Goal: Information Seeking & Learning: Learn about a topic

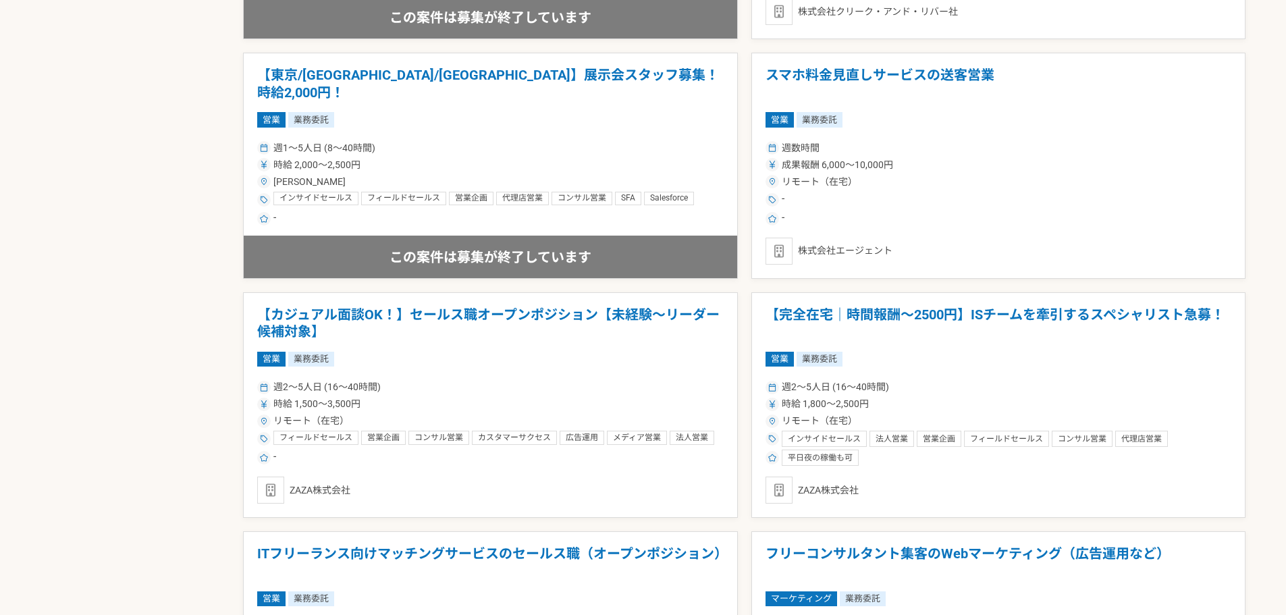
scroll to position [1215, 0]
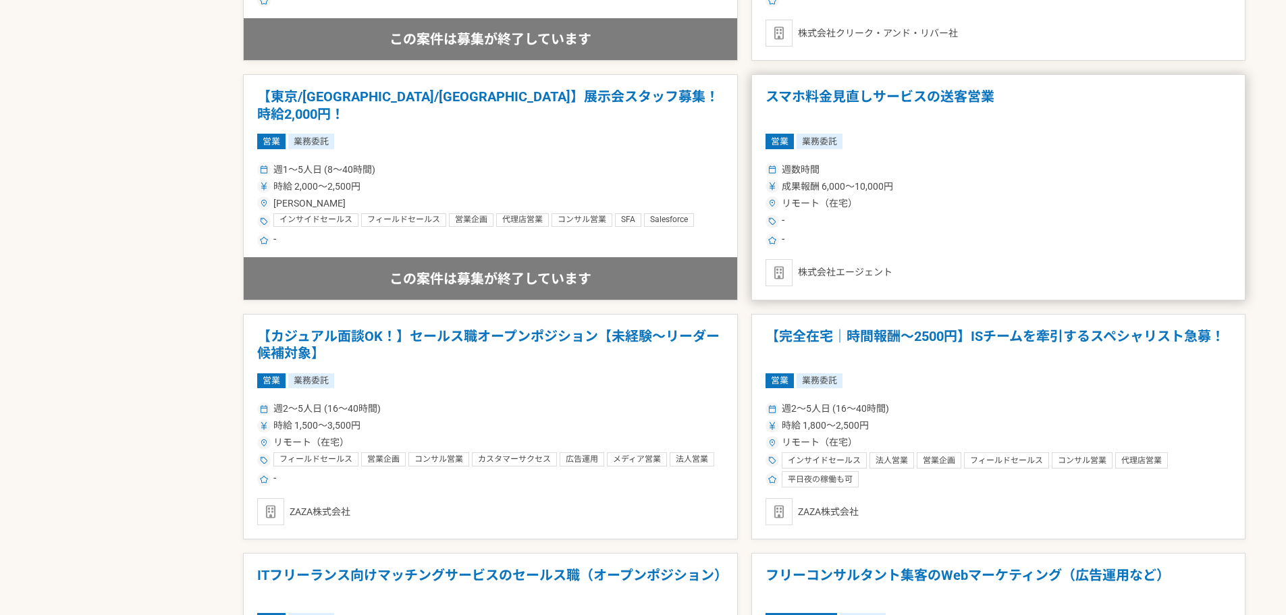
click at [987, 254] on article "スマホ料金見直しサービスの送客営業 営業 業務委託 週数時間 成果報酬 6,000〜10,000円 リモート（在宅） - - 株式会社エージェント" at bounding box center [998, 187] width 495 height 226
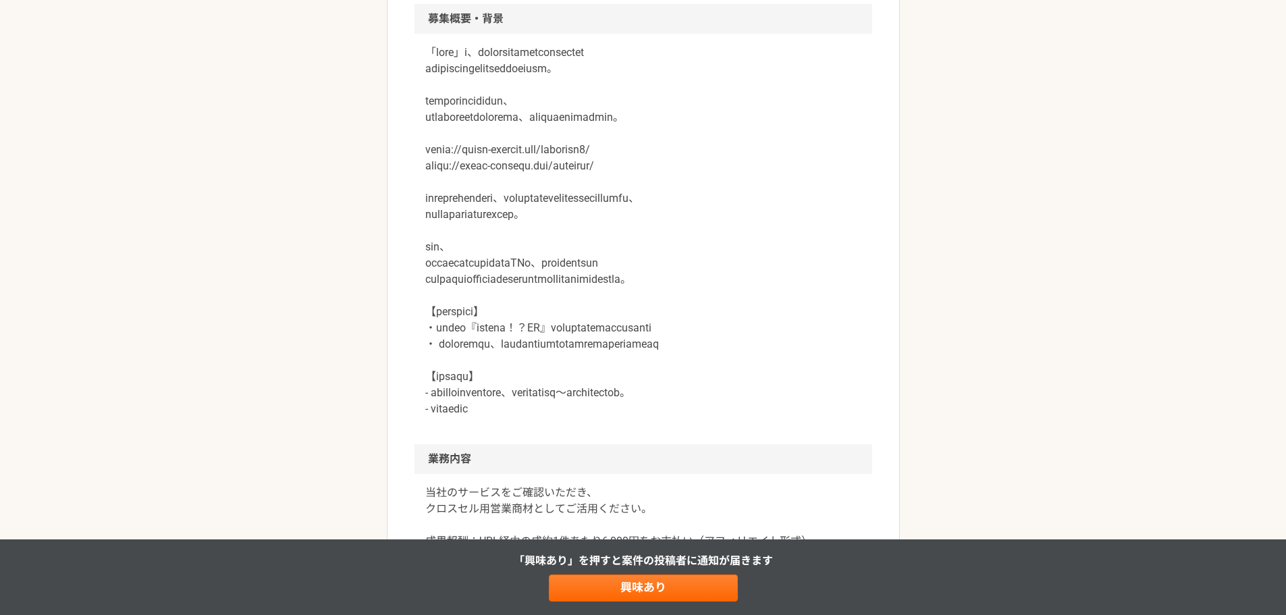
scroll to position [405, 0]
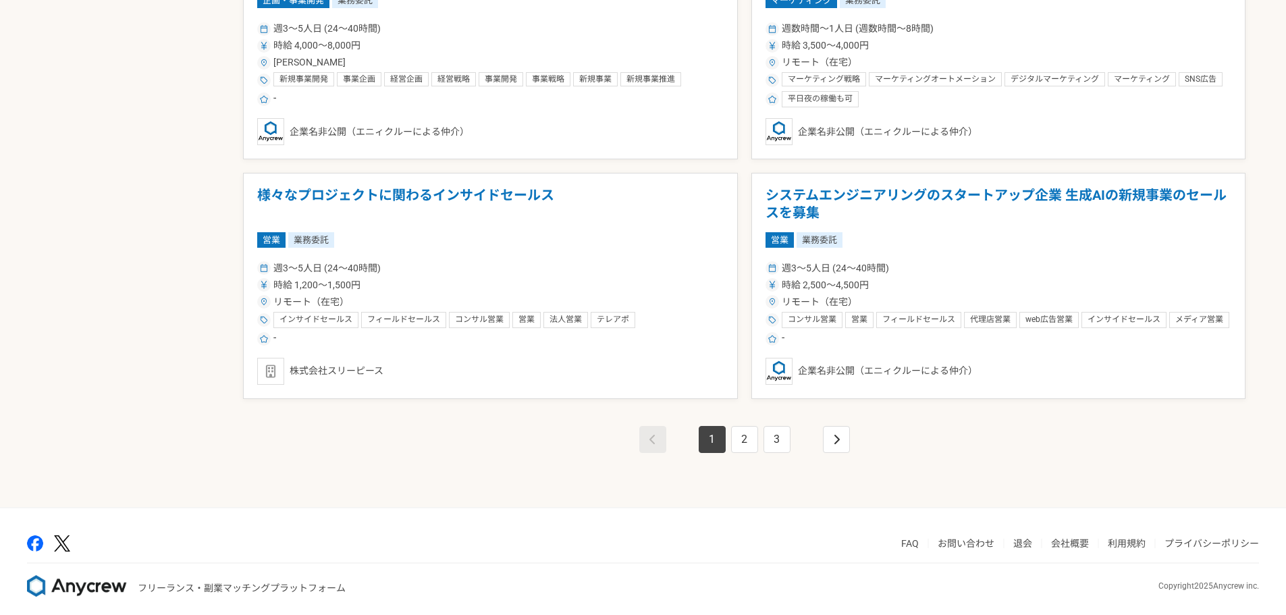
scroll to position [2323, 0]
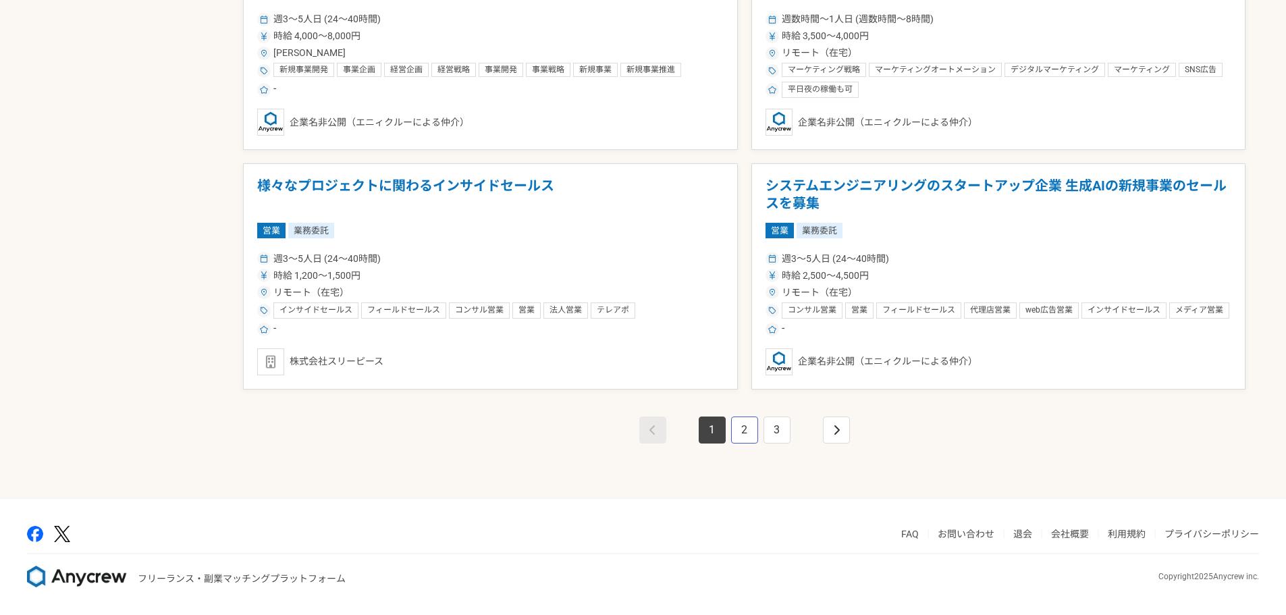
click at [747, 419] on link "2" at bounding box center [744, 429] width 27 height 27
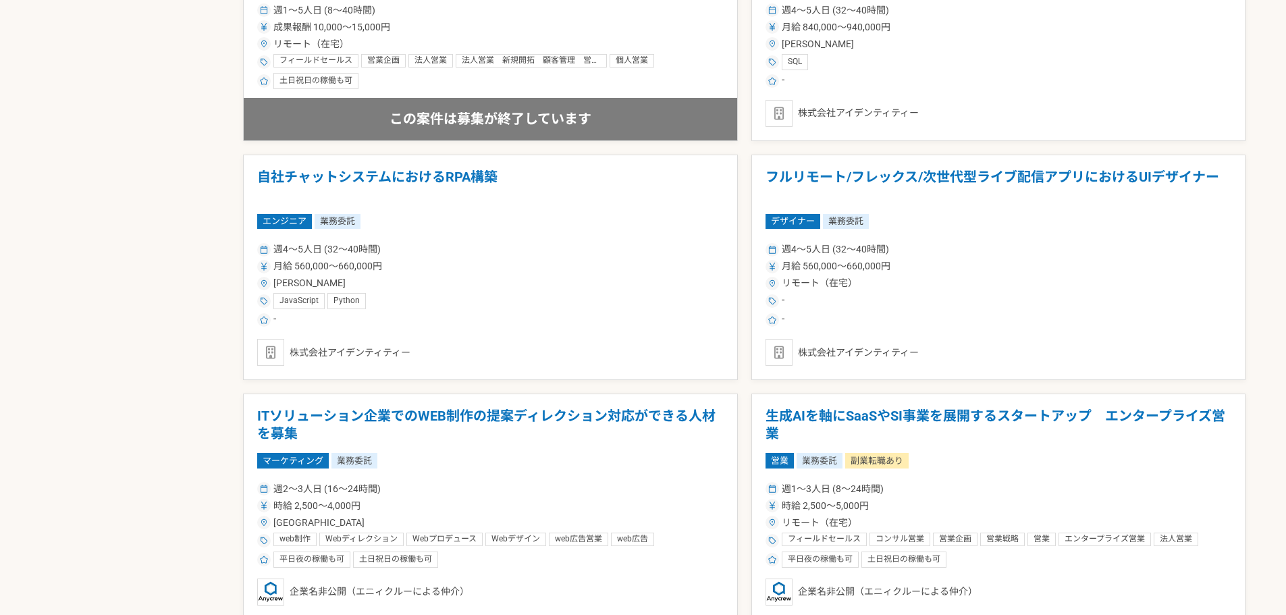
scroll to position [2295, 0]
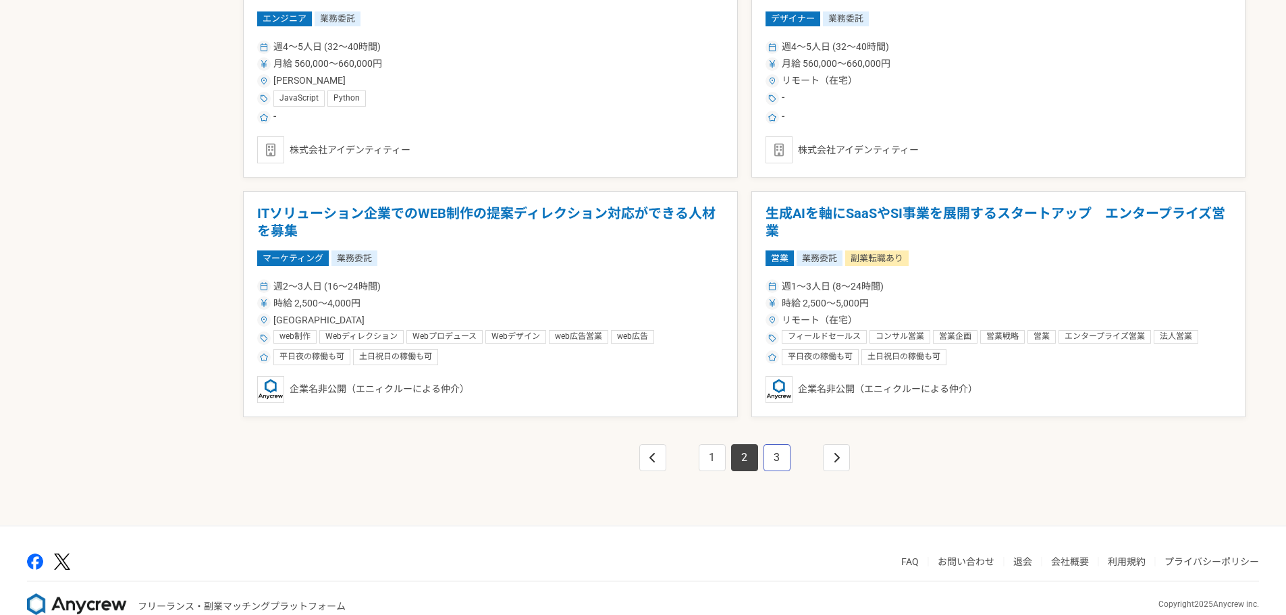
click at [784, 465] on link "3" at bounding box center [776, 457] width 27 height 27
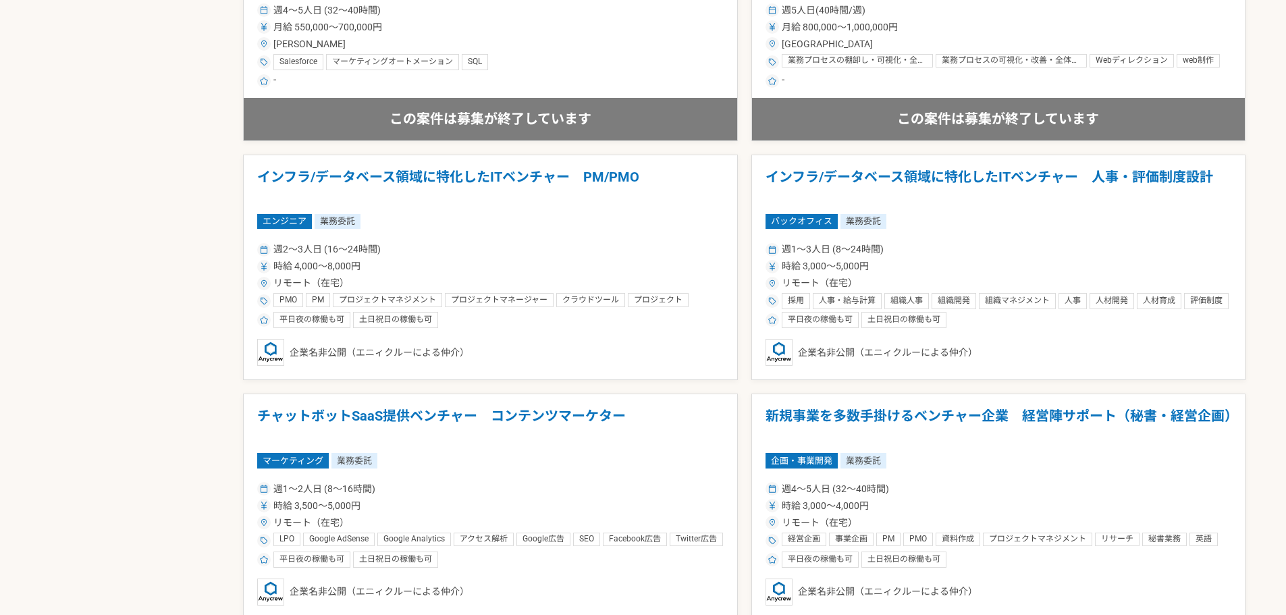
scroll to position [2295, 0]
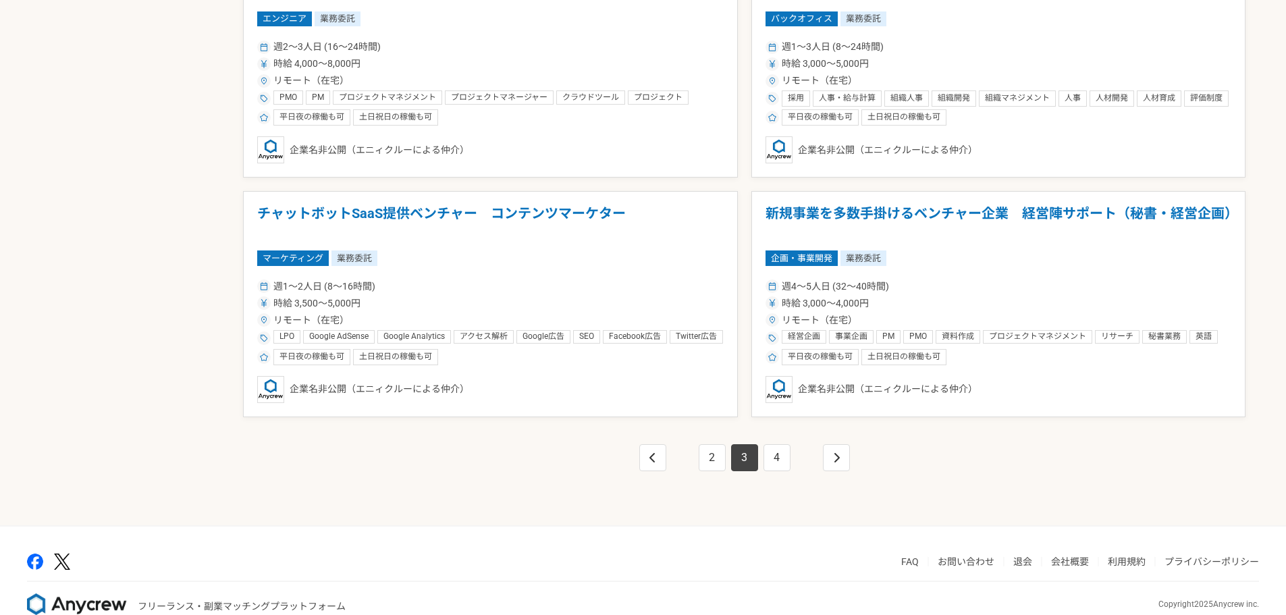
click at [763, 444] on li "4" at bounding box center [777, 457] width 32 height 27
click at [772, 456] on link "4" at bounding box center [776, 457] width 27 height 27
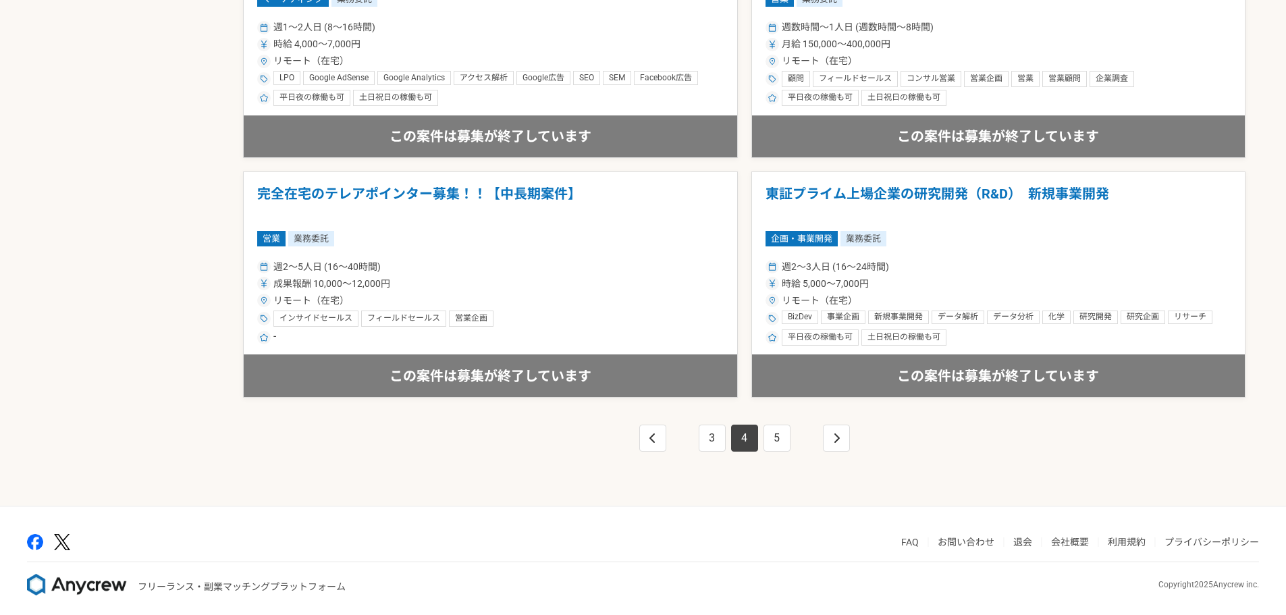
scroll to position [2323, 0]
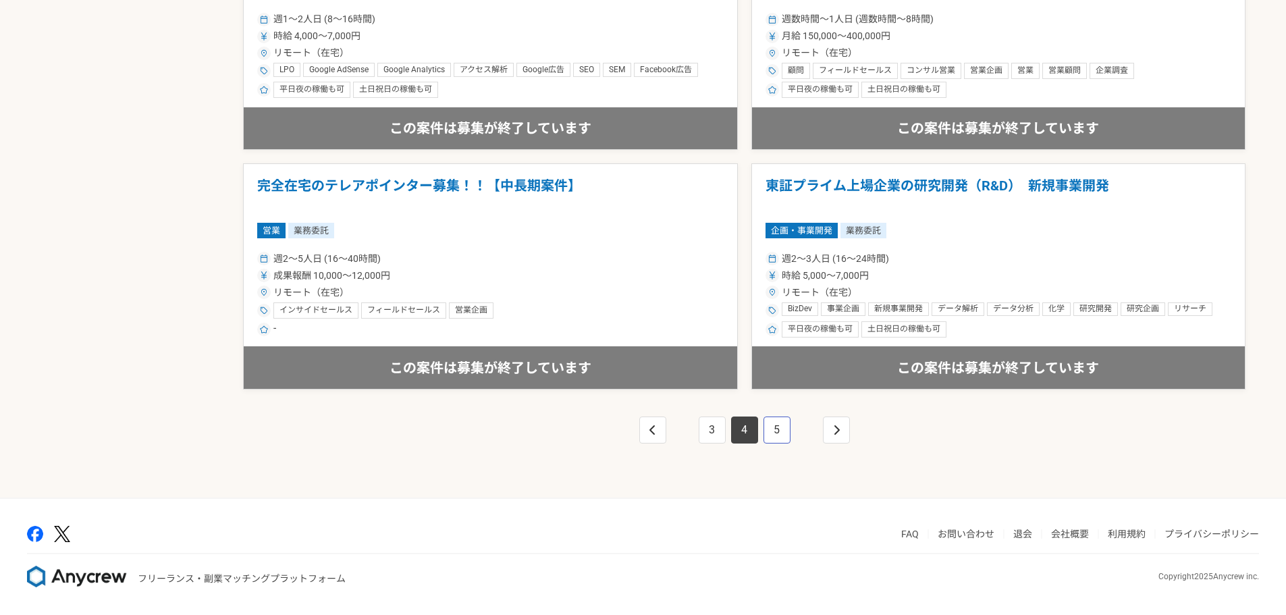
click at [776, 435] on link "5" at bounding box center [776, 429] width 27 height 27
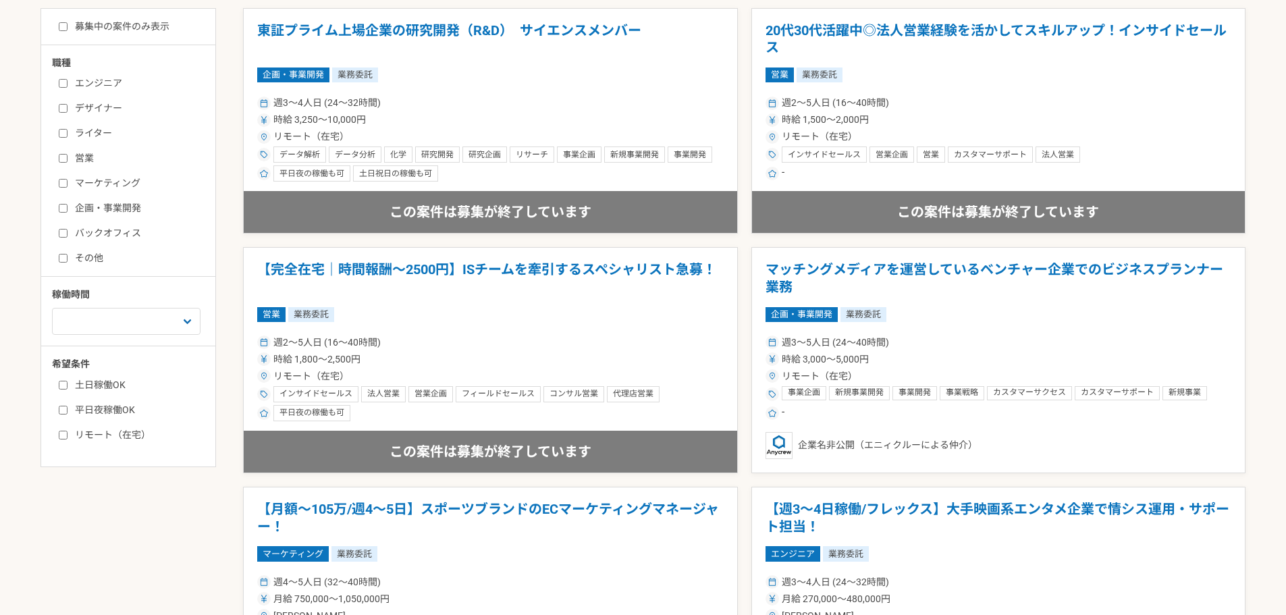
scroll to position [67, 0]
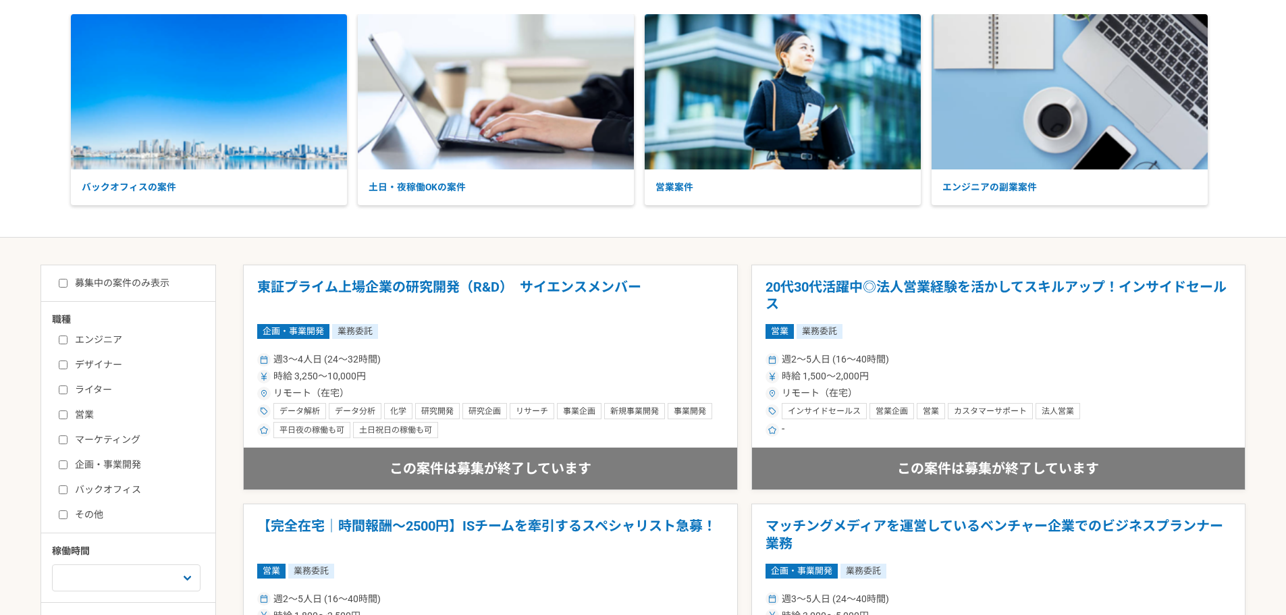
click at [72, 283] on label "募集中の案件のみ表示" at bounding box center [114, 283] width 111 height 14
click at [67, 283] on input "募集中の案件のみ表示" at bounding box center [63, 283] width 9 height 9
checkbox input "true"
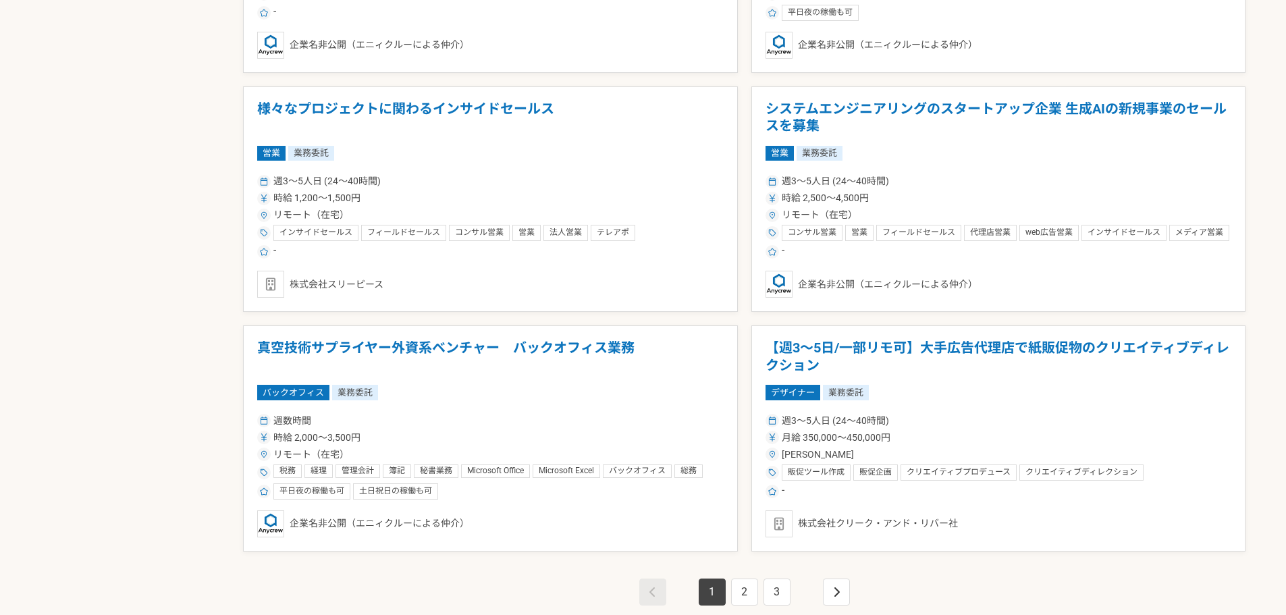
scroll to position [2323, 0]
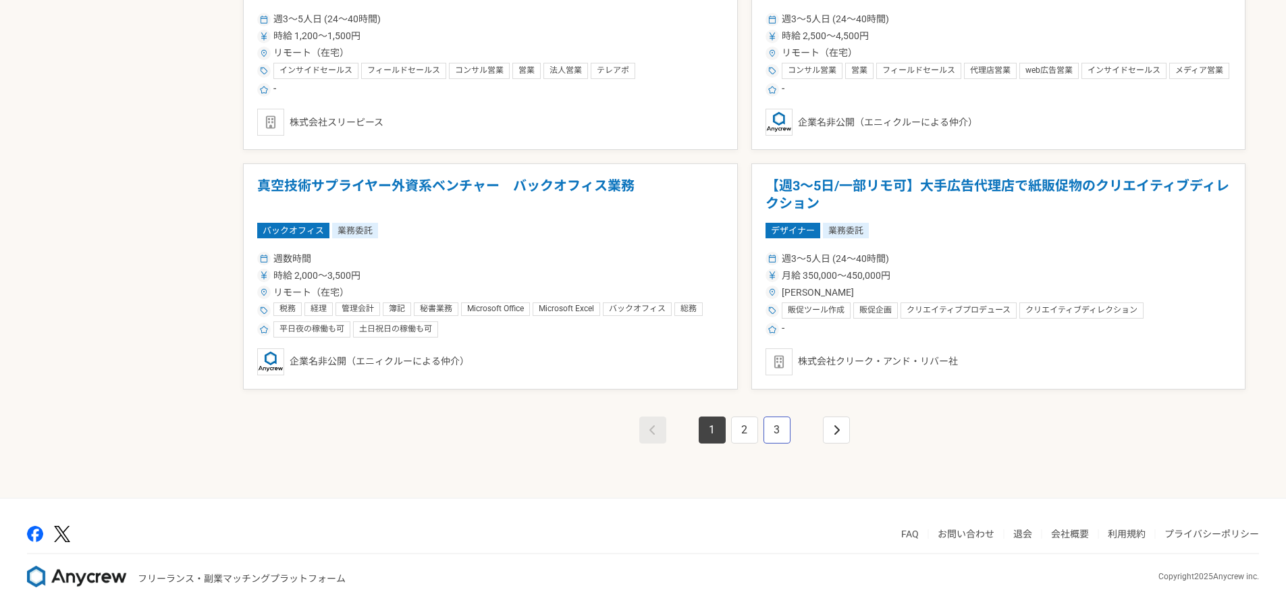
click at [780, 418] on link "3" at bounding box center [776, 429] width 27 height 27
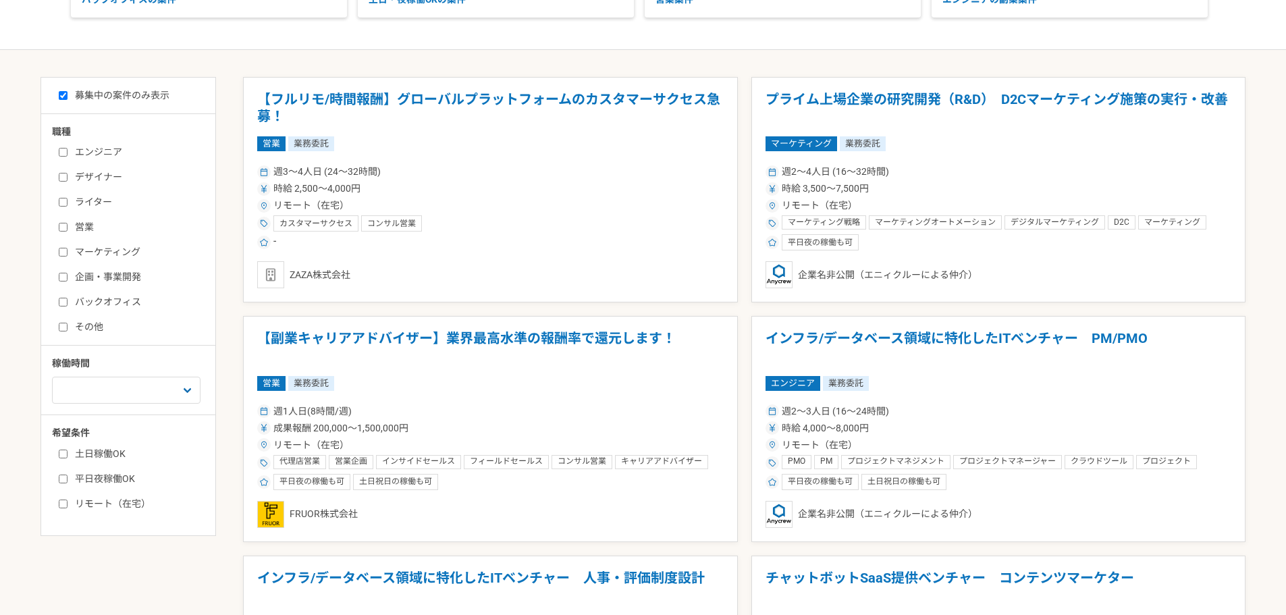
scroll to position [270, 0]
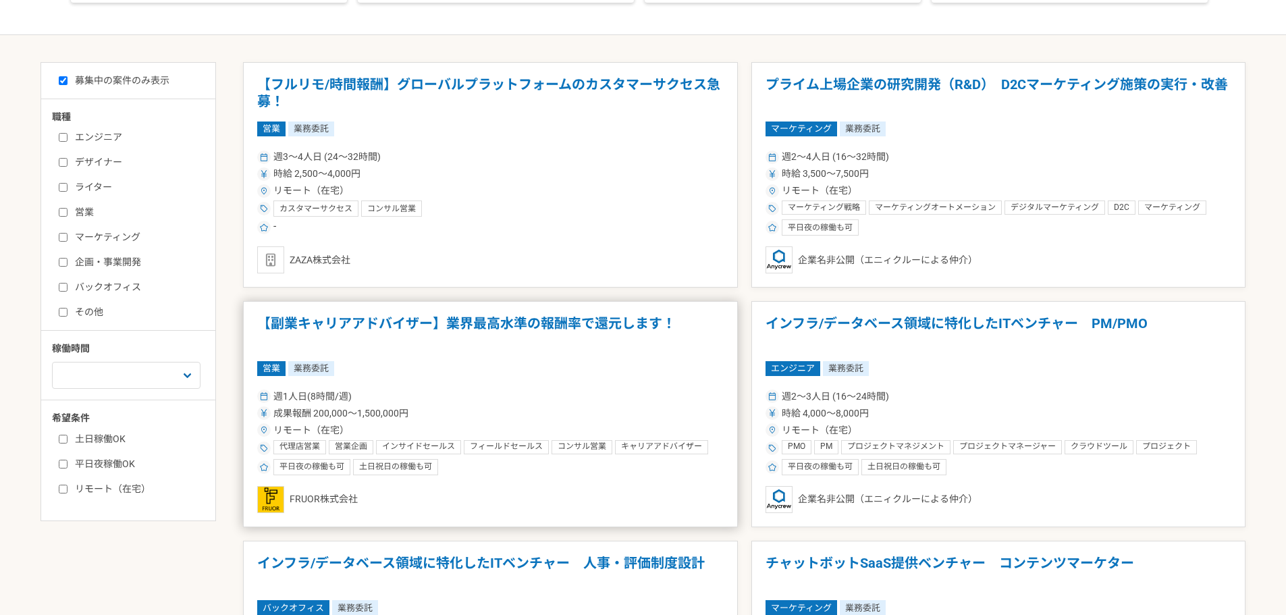
click at [627, 367] on div "営業 業務委託" at bounding box center [490, 368] width 466 height 15
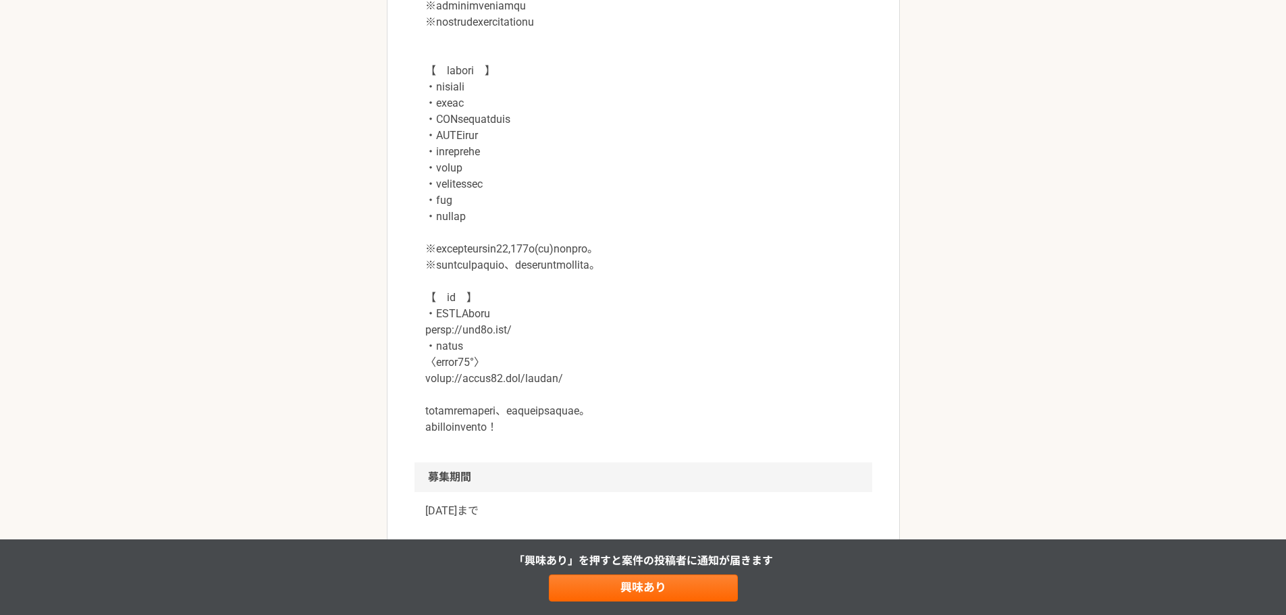
scroll to position [1485, 0]
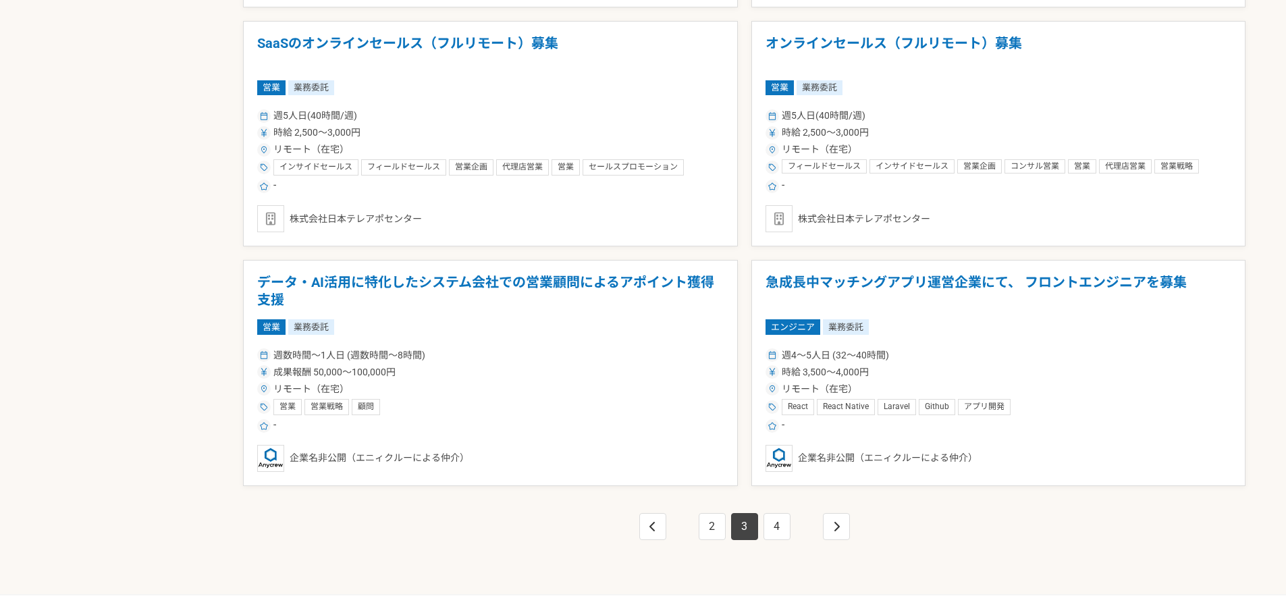
scroll to position [2227, 0]
click at [763, 528] on link "4" at bounding box center [776, 525] width 27 height 27
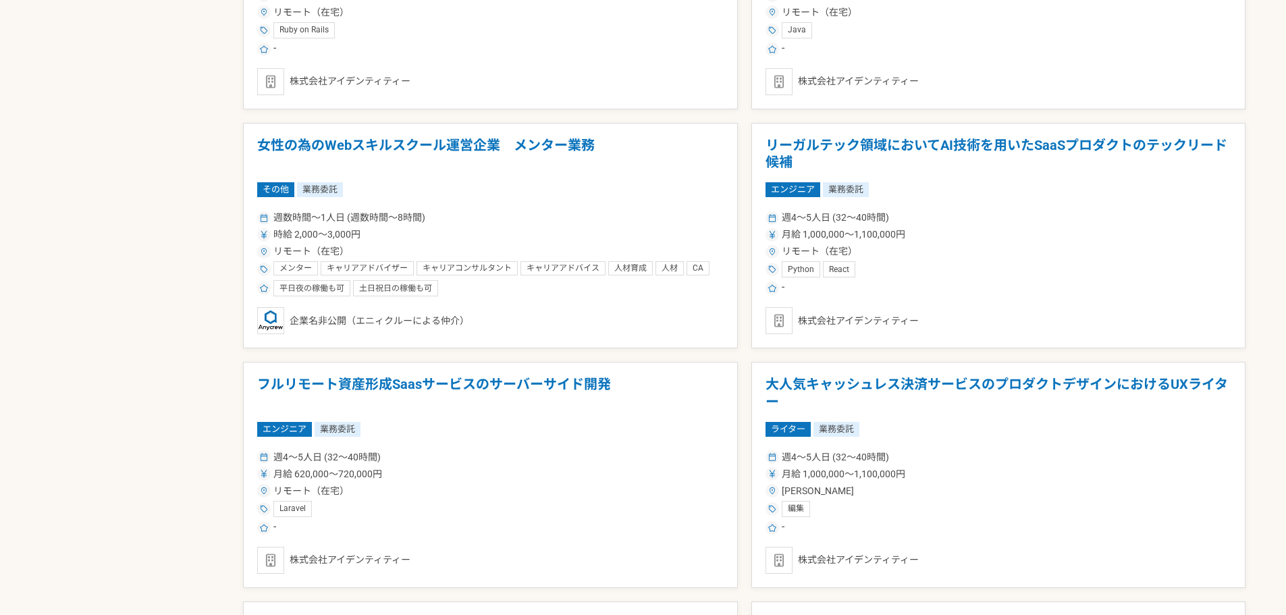
scroll to position [1417, 0]
